Goal: Task Accomplishment & Management: Manage account settings

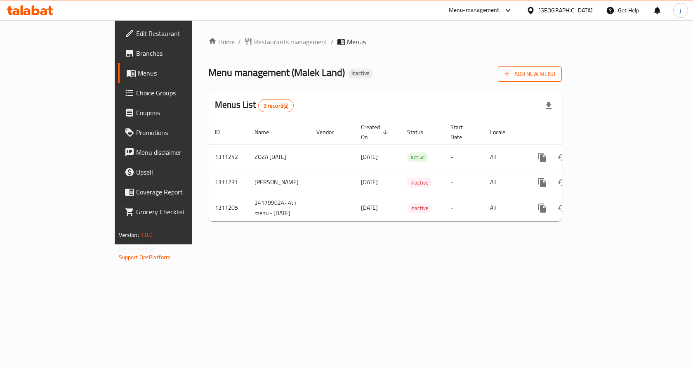
click at [555, 77] on span "Add New Menu" at bounding box center [529, 74] width 51 height 10
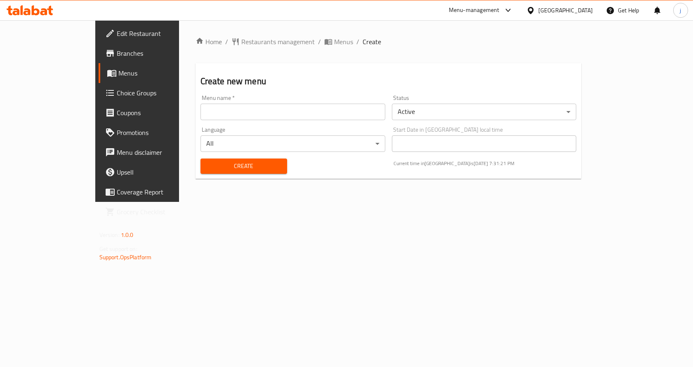
click at [207, 104] on input "text" at bounding box center [292, 112] width 185 height 16
type input "[PERSON_NAME] [DATE]"
click at [213, 167] on span "Create" at bounding box center [243, 166] width 73 height 10
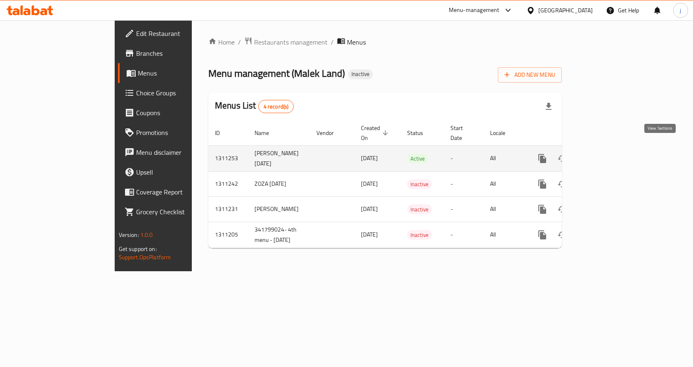
click at [607, 153] on icon "enhanced table" at bounding box center [602, 158] width 10 height 10
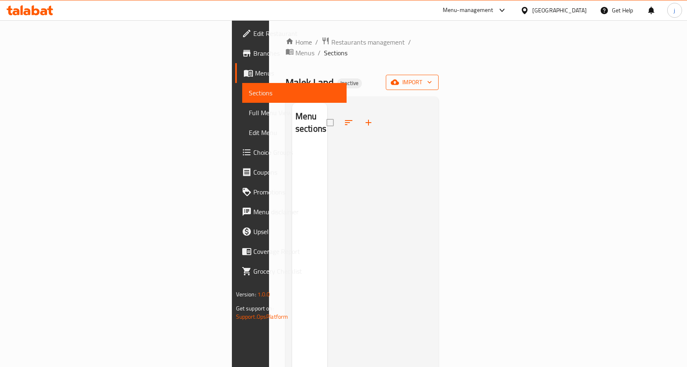
click at [438, 75] on button "import" at bounding box center [412, 82] width 53 height 15
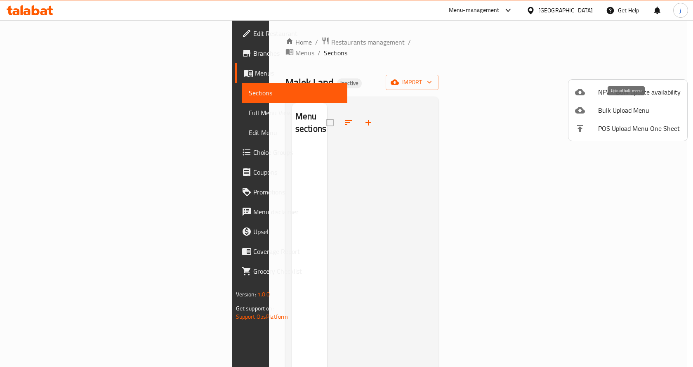
click at [622, 110] on span "Bulk Upload Menu" at bounding box center [639, 110] width 82 height 10
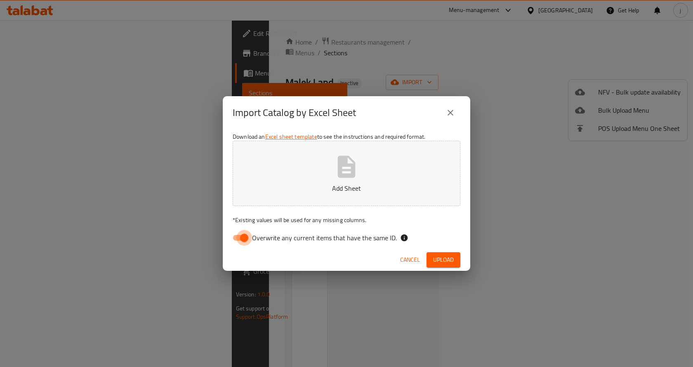
click at [240, 235] on input "Overwrite any current items that have the same ID." at bounding box center [244, 238] width 47 height 16
checkbox input "false"
click at [368, 145] on button "Add Sheet" at bounding box center [347, 173] width 228 height 65
click at [450, 263] on span "Upload" at bounding box center [443, 260] width 21 height 10
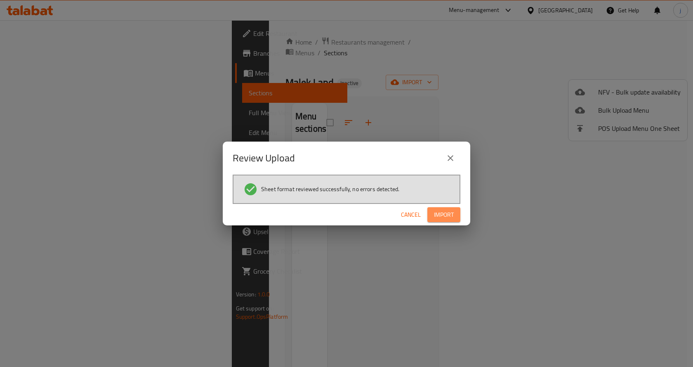
click at [440, 218] on span "Import" at bounding box center [444, 215] width 20 height 10
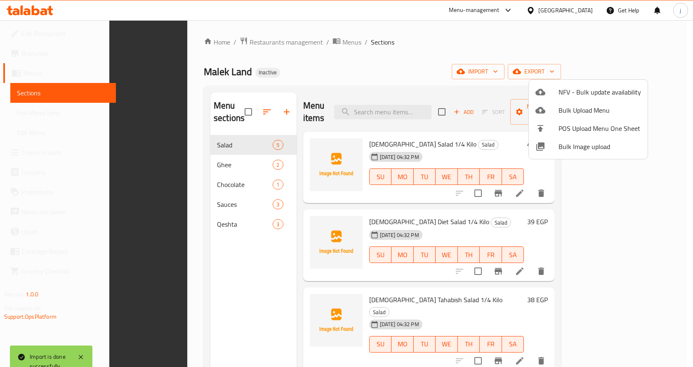
scroll to position [115, 0]
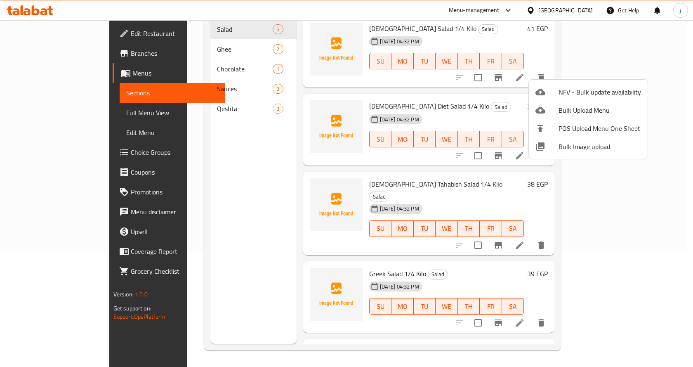
click at [224, 157] on div at bounding box center [346, 183] width 693 height 367
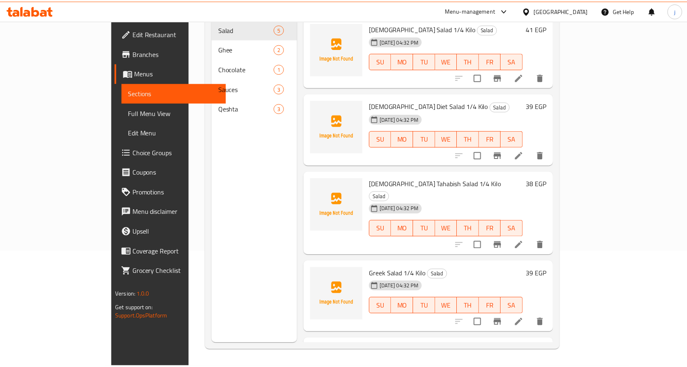
scroll to position [0, 0]
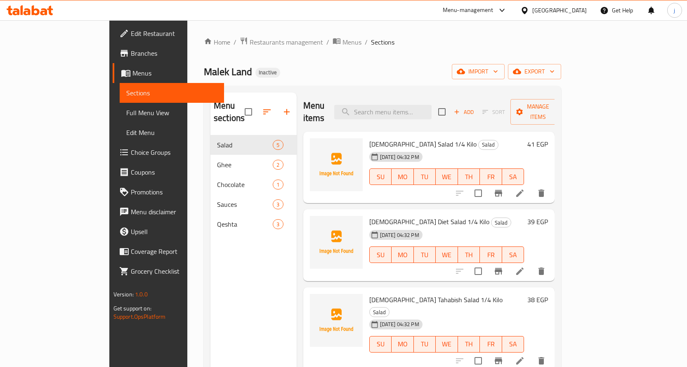
click at [126, 112] on span "Full Menu View" at bounding box center [171, 113] width 91 height 10
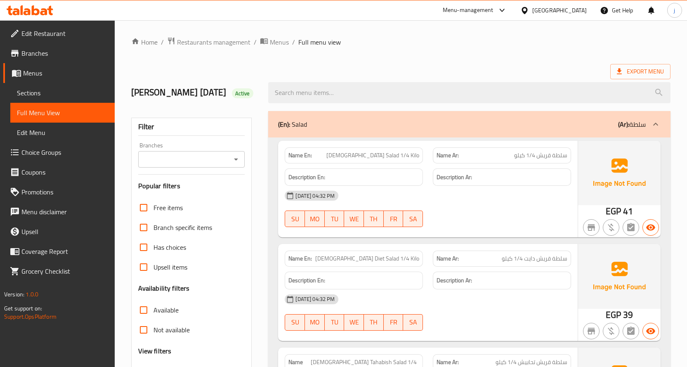
click at [58, 36] on span "Edit Restaurant" at bounding box center [64, 33] width 87 height 10
click at [529, 9] on icon at bounding box center [524, 10] width 9 height 9
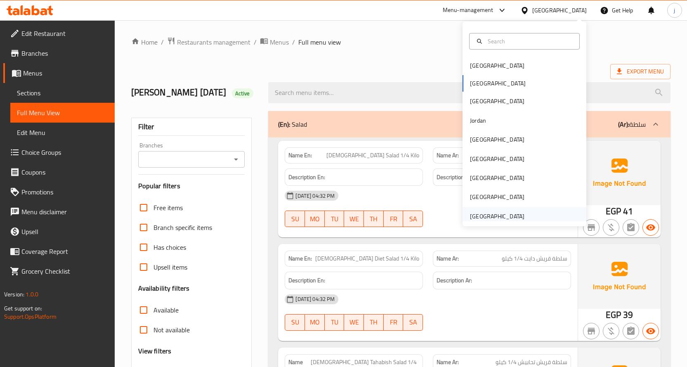
click at [522, 215] on div "United Arab Emirates" at bounding box center [497, 216] width 68 height 19
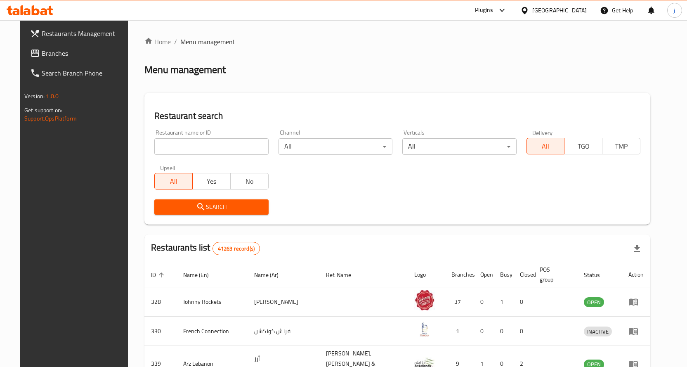
click at [502, 10] on icon at bounding box center [502, 10] width 10 height 10
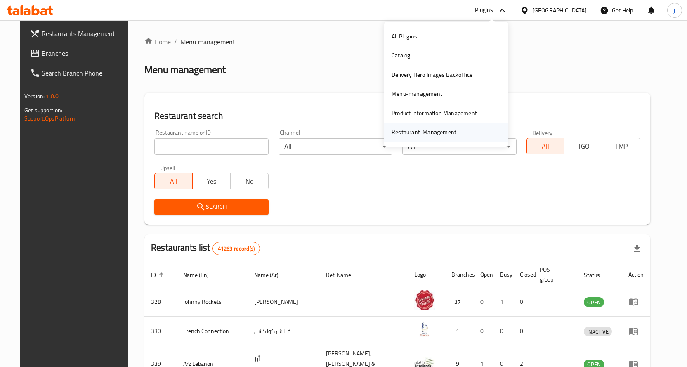
click at [481, 131] on div "Restaurant-Management" at bounding box center [446, 132] width 124 height 19
